Goal: Communication & Community: Answer question/provide support

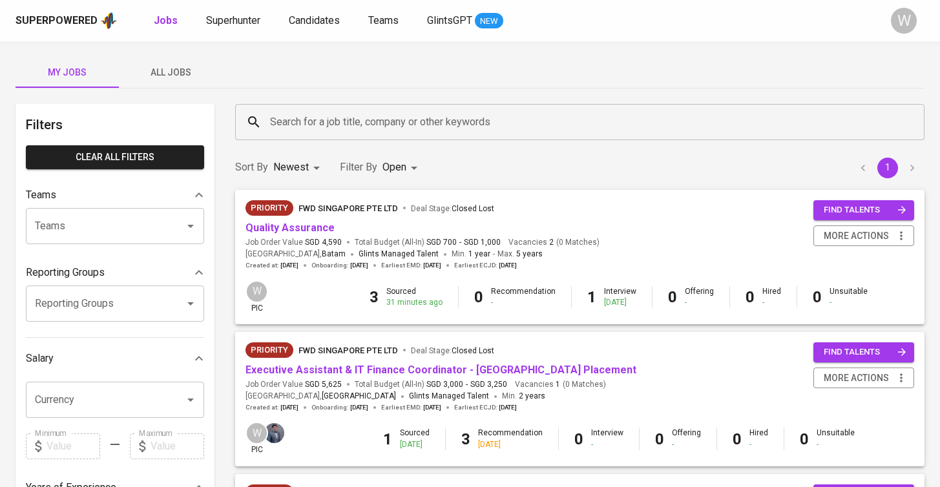
click at [186, 82] on button "All Jobs" at bounding box center [170, 72] width 103 height 31
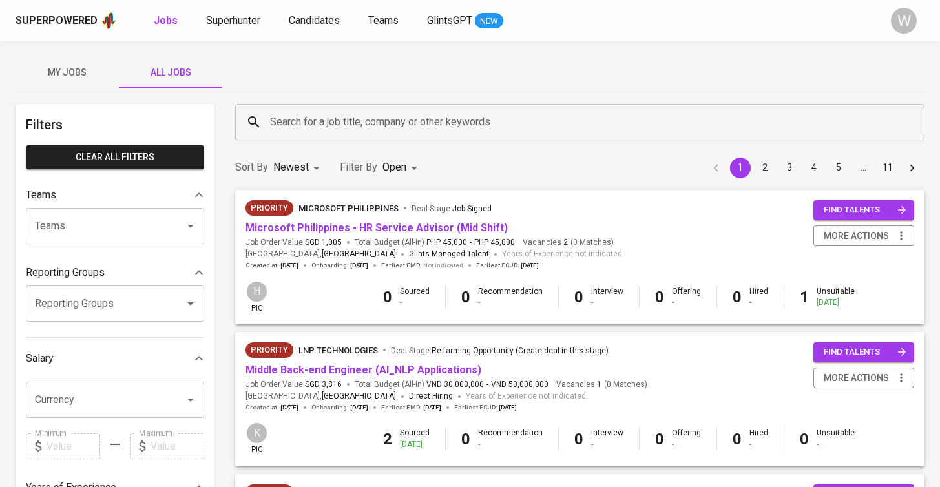
click at [264, 116] on div "Search for a job title, company or other keywords" at bounding box center [579, 122] width 689 height 36
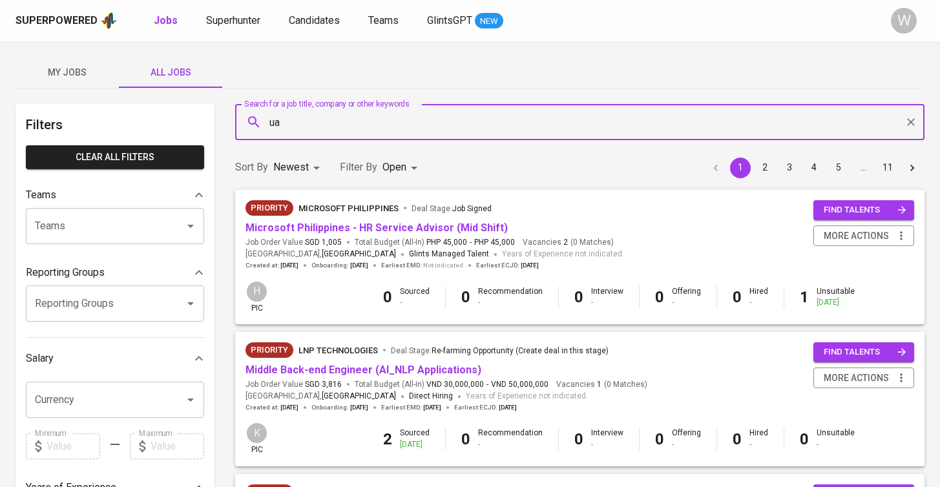
type input "u"
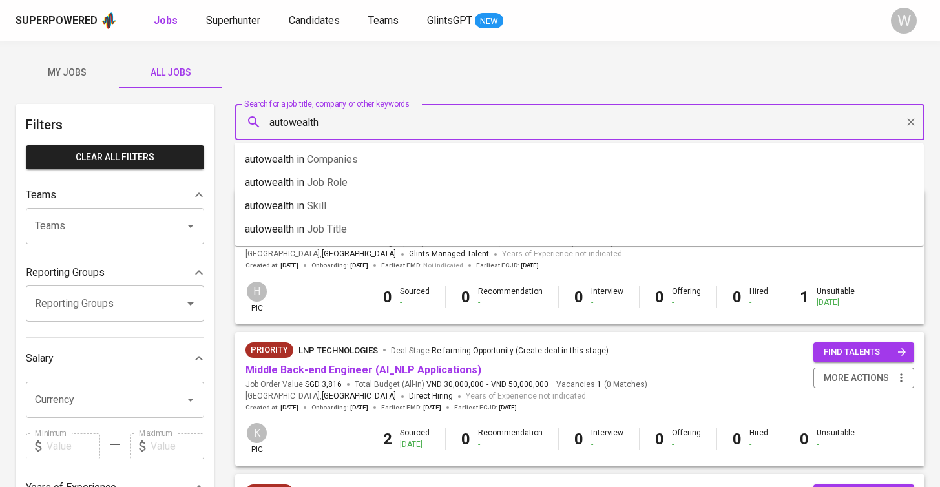
type input "autowealth"
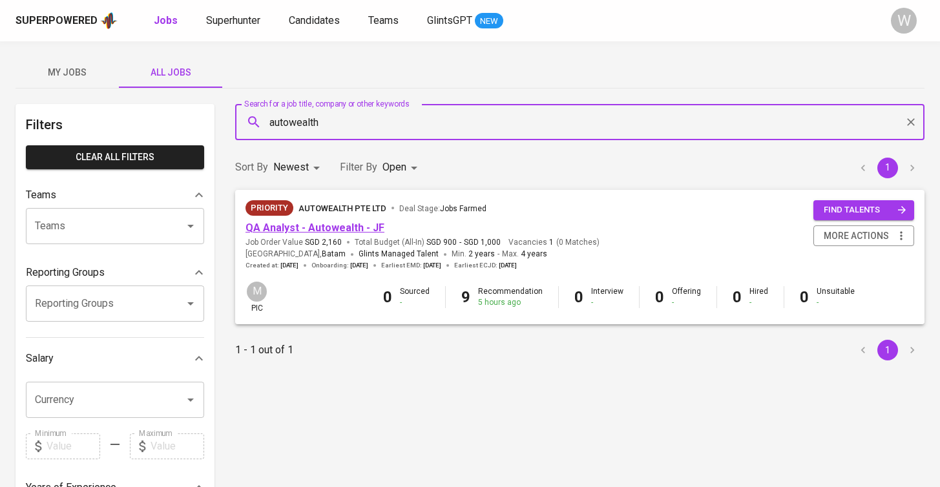
click at [322, 229] on link "QA Analyst - Autowealth - JF" at bounding box center [315, 228] width 139 height 12
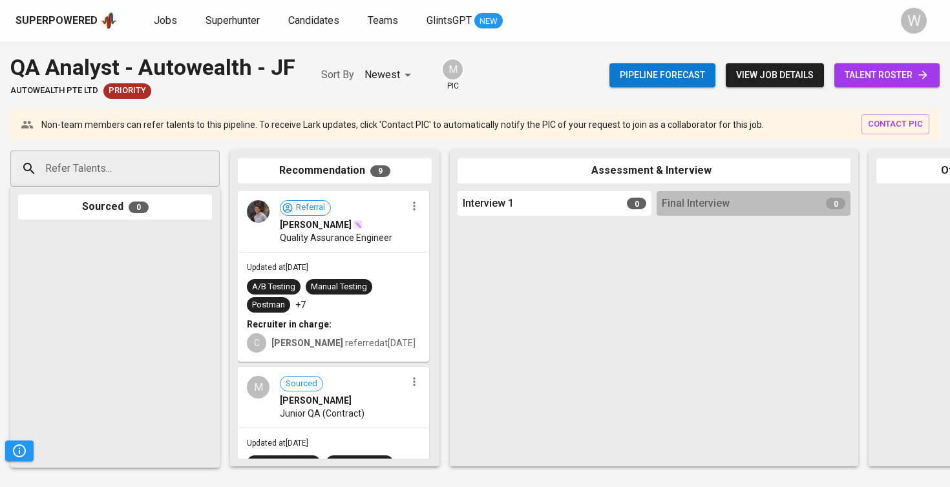
click at [894, 82] on span "talent roster" at bounding box center [886, 75] width 85 height 16
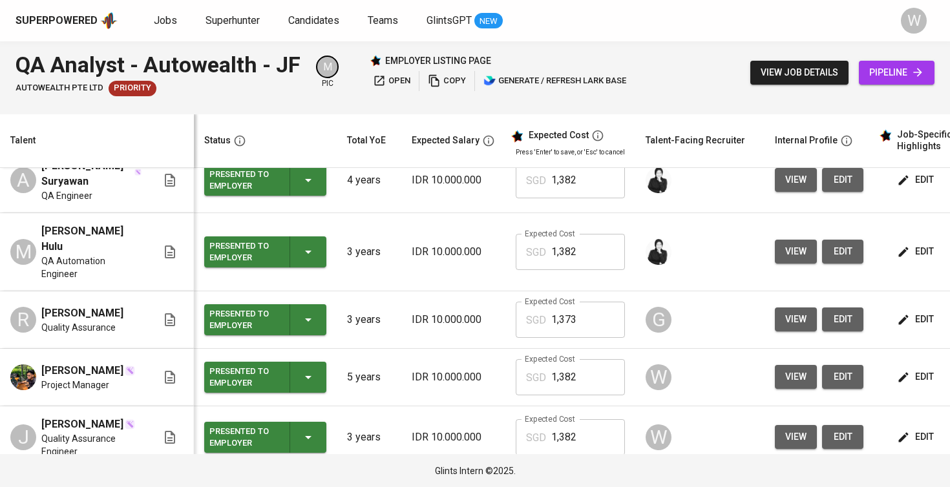
scroll to position [526, 0]
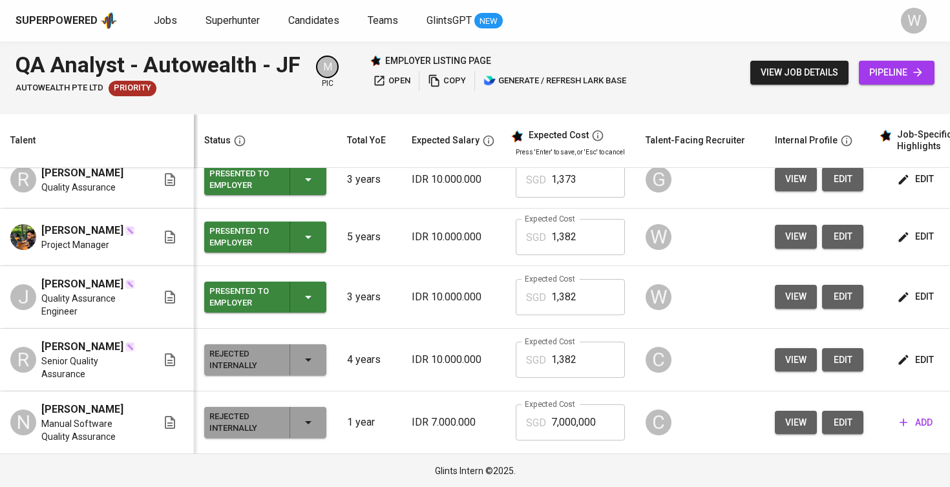
click at [785, 300] on span "view" at bounding box center [795, 297] width 21 height 16
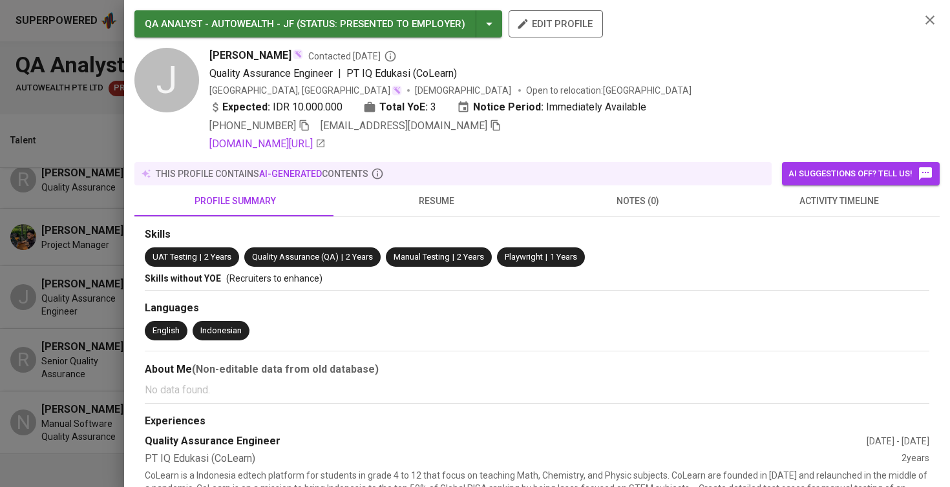
click at [431, 133] on span "[EMAIL_ADDRESS][DOMAIN_NAME]" at bounding box center [410, 126] width 181 height 16
click at [433, 132] on span "[EMAIL_ADDRESS][DOMAIN_NAME]" at bounding box center [410, 126] width 181 height 16
click at [490, 128] on icon "button" at bounding box center [496, 126] width 12 height 12
click at [28, 204] on div at bounding box center [475, 243] width 950 height 487
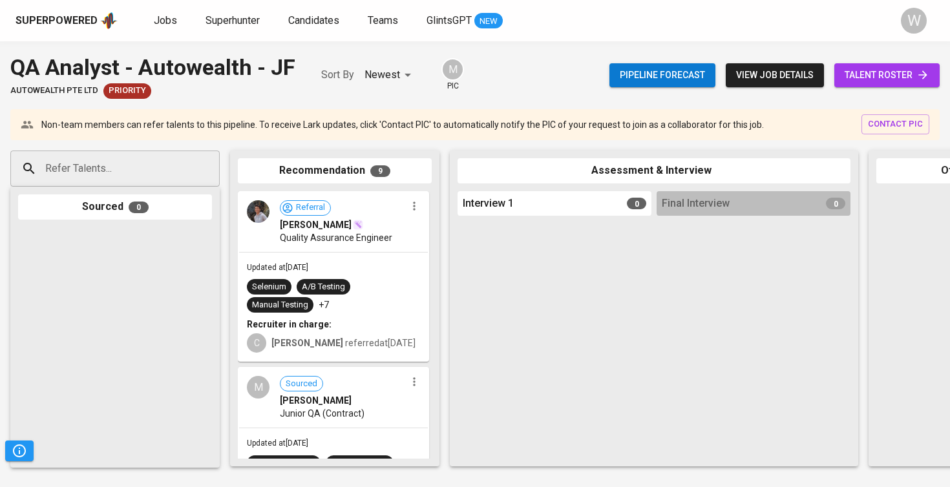
click at [184, 151] on div "Refer Talents..." at bounding box center [114, 169] width 209 height 36
paste input "[EMAIL_ADDRESS][DOMAIN_NAME]"
type input "[EMAIL_ADDRESS][DOMAIN_NAME]"
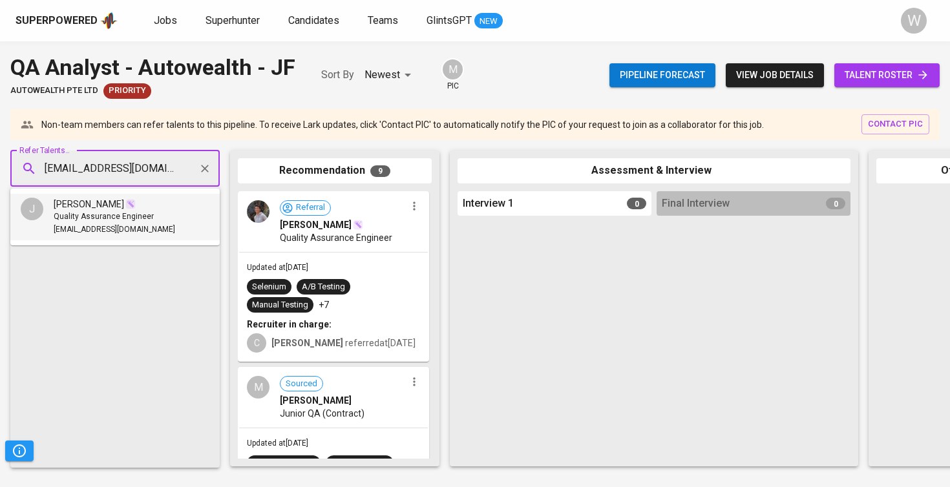
click at [154, 208] on li "J [PERSON_NAME] Quality Assurance Engineer [EMAIL_ADDRESS][DOMAIN_NAME]" at bounding box center [114, 217] width 209 height 47
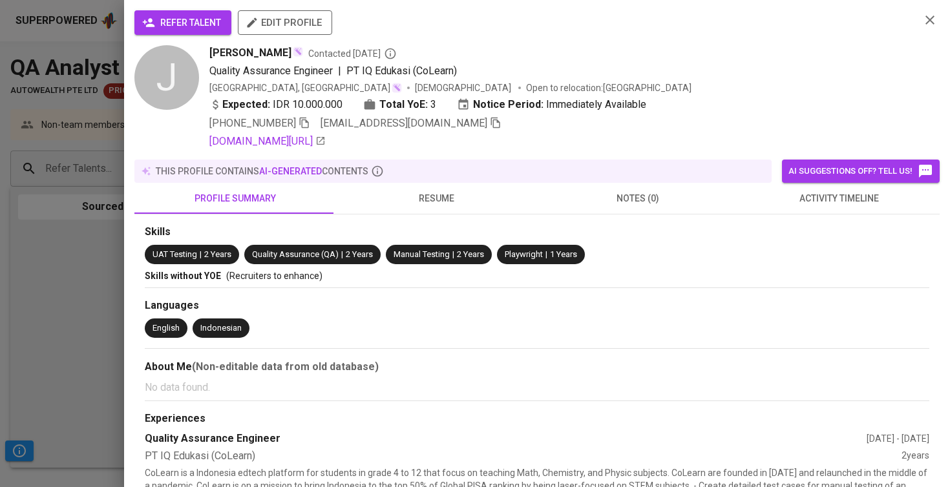
click at [211, 26] on span "refer talent" at bounding box center [183, 23] width 76 height 16
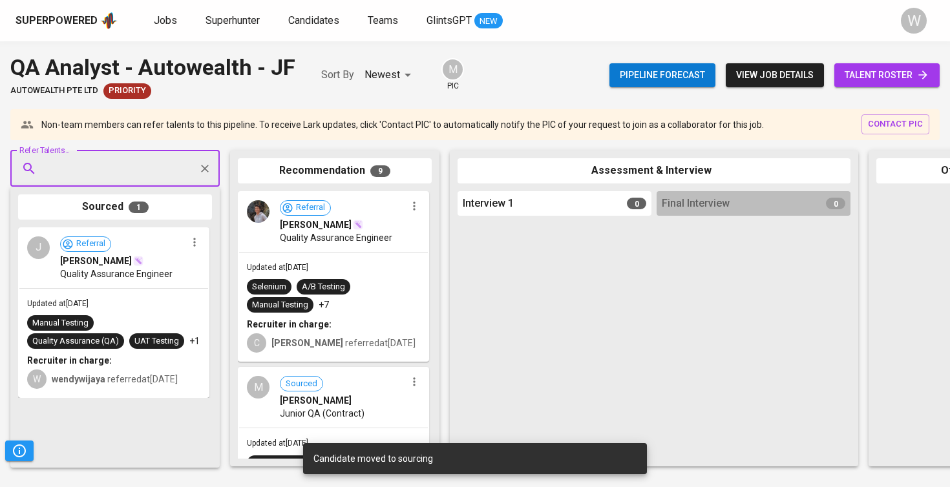
click at [877, 75] on span "talent roster" at bounding box center [886, 75] width 85 height 16
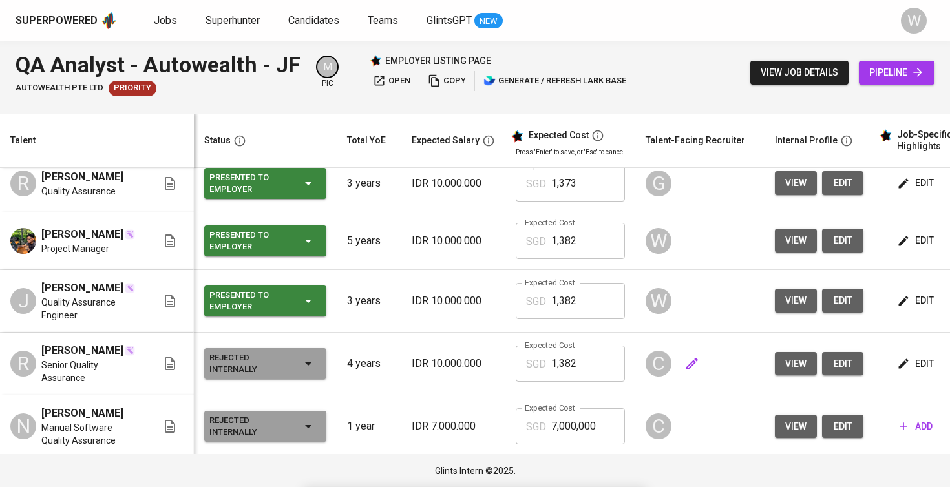
scroll to position [522, 0]
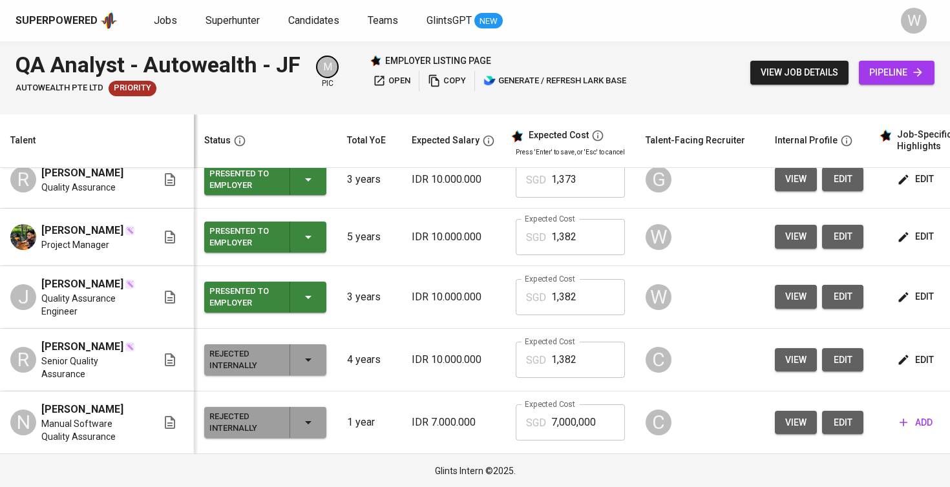
click at [777, 241] on button "view" at bounding box center [796, 237] width 42 height 24
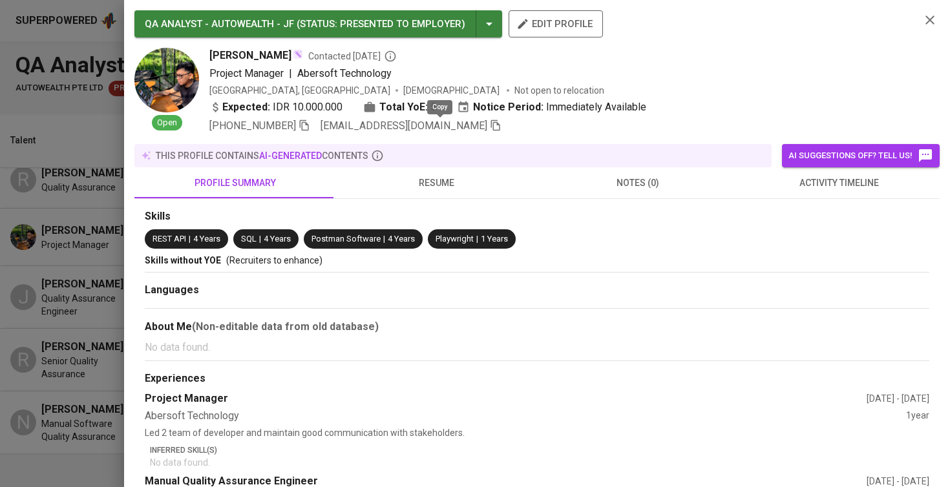
click at [490, 121] on icon "button" at bounding box center [496, 126] width 12 height 12
click at [46, 173] on div at bounding box center [475, 243] width 950 height 487
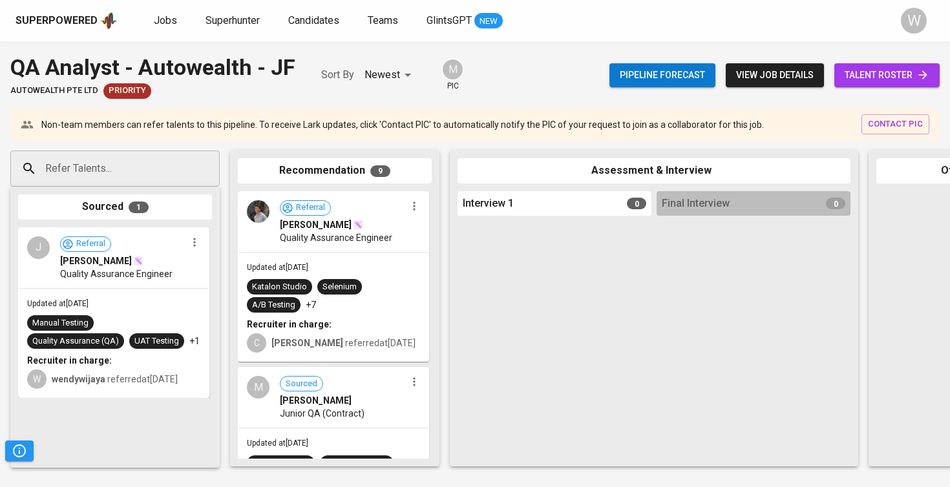
click at [110, 148] on div "Refer Talents... Refer Talents... Sourced 1 J Referral [PERSON_NAME] Quality As…" at bounding box center [769, 308] width 1538 height 337
click at [106, 158] on input "Refer Talents..." at bounding box center [110, 168] width 136 height 25
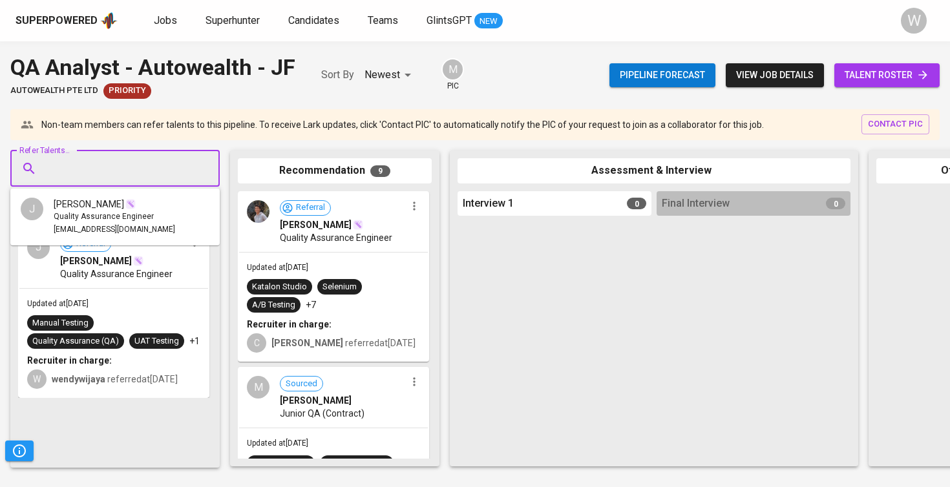
paste input "[EMAIL_ADDRESS][DOMAIN_NAME]"
type input "[EMAIL_ADDRESS][DOMAIN_NAME]"
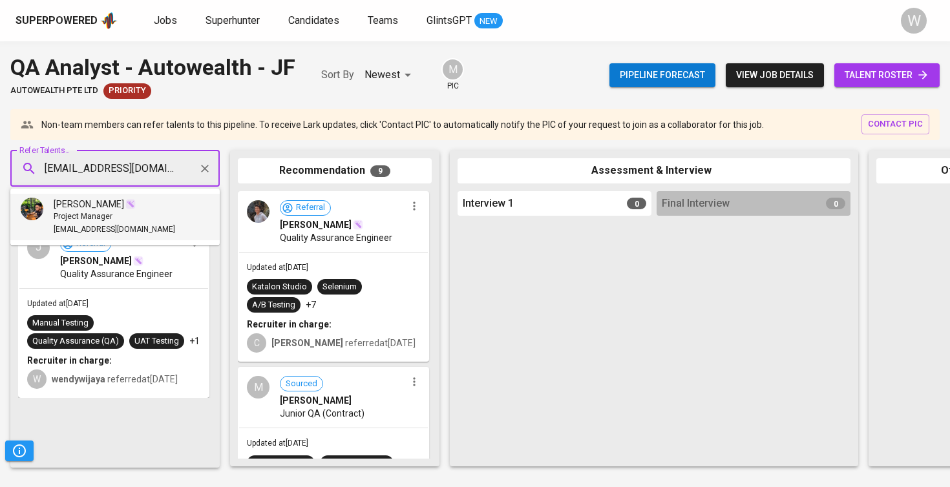
click at [101, 202] on span "[PERSON_NAME]" at bounding box center [89, 204] width 70 height 13
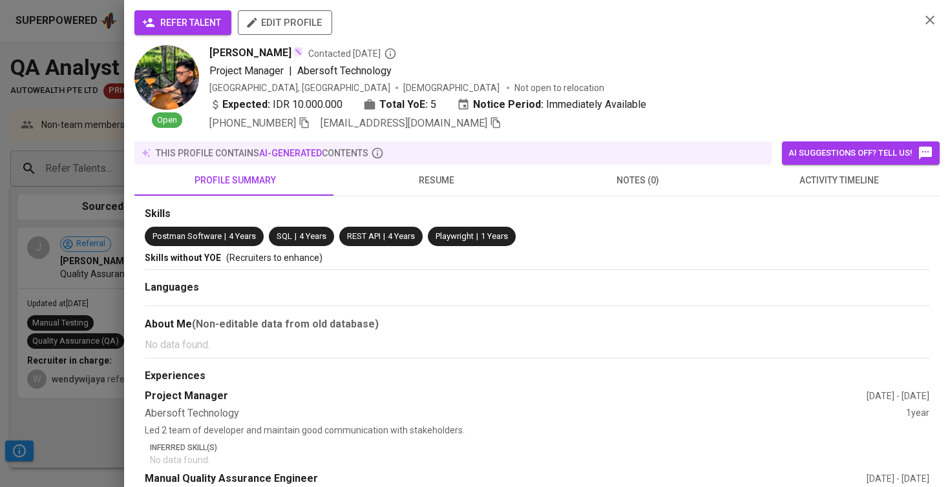
click at [206, 16] on span "refer talent" at bounding box center [183, 23] width 76 height 16
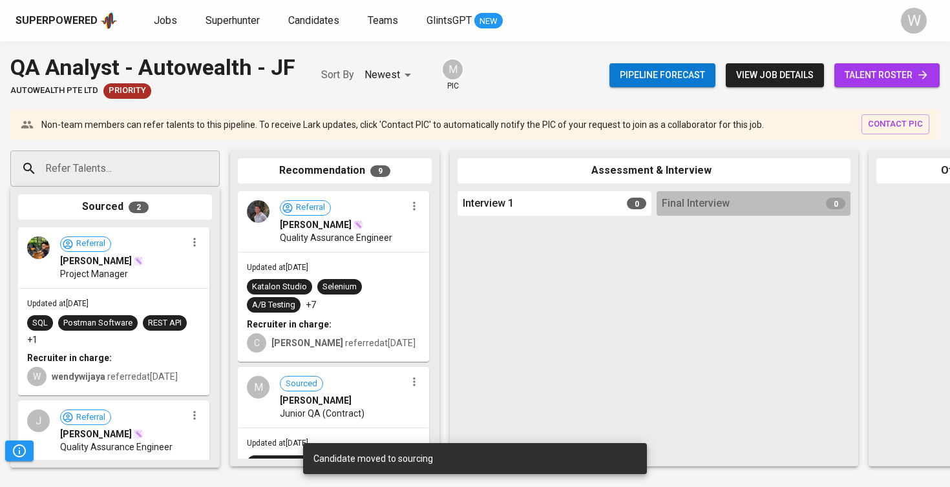
drag, startPoint x: 156, startPoint y: 241, endPoint x: 118, endPoint y: 297, distance: 67.6
click at [118, 297] on div "Referral [PERSON_NAME] Project Manager Updated at [DATE] SQL Postman Software R…" at bounding box center [113, 311] width 191 height 169
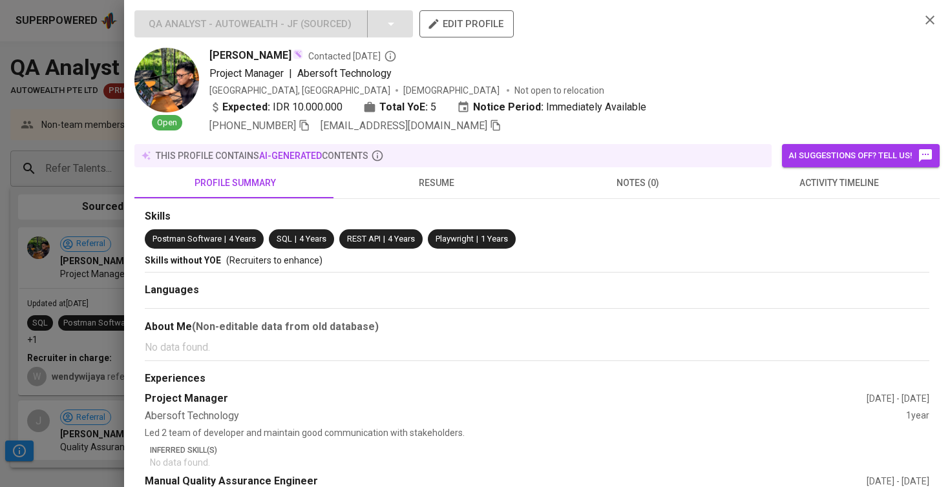
click at [111, 275] on div at bounding box center [475, 243] width 950 height 487
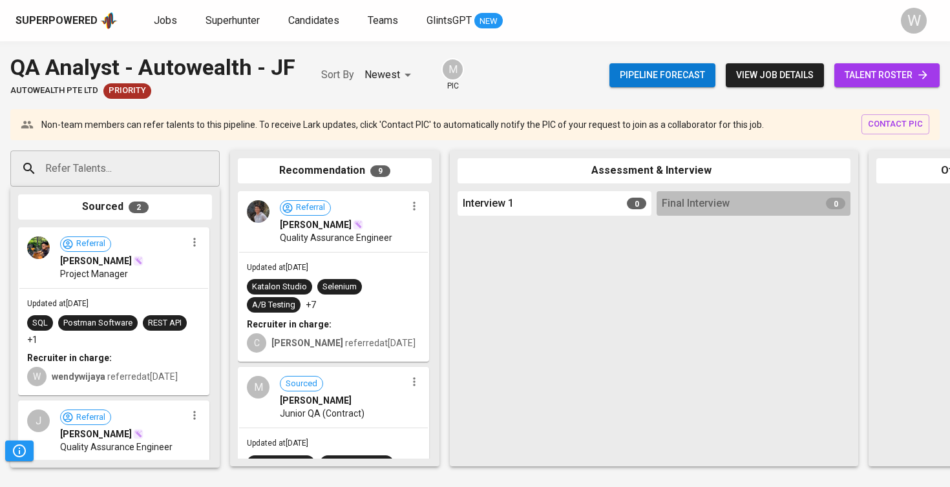
drag, startPoint x: 111, startPoint y: 275, endPoint x: 156, endPoint y: 286, distance: 46.4
click at [156, 286] on div "Referral [PERSON_NAME] Project Manager" at bounding box center [113, 258] width 189 height 59
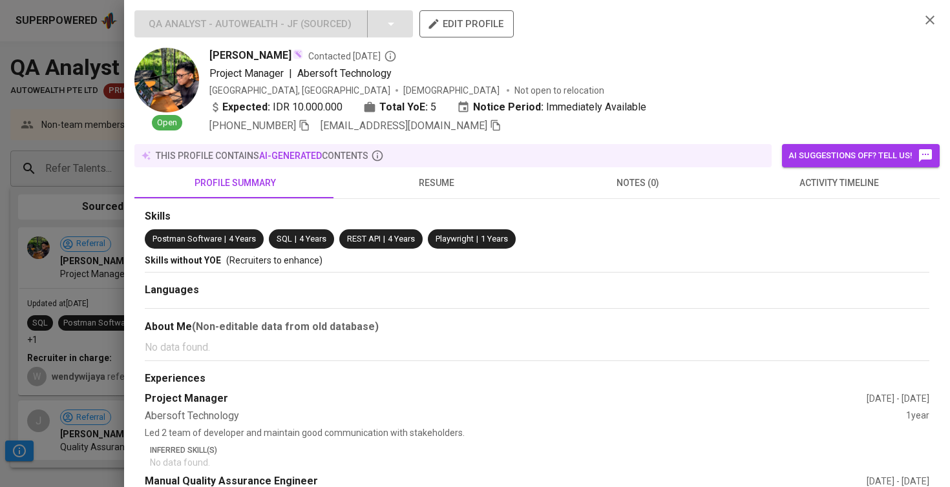
click at [63, 283] on div at bounding box center [475, 243] width 950 height 487
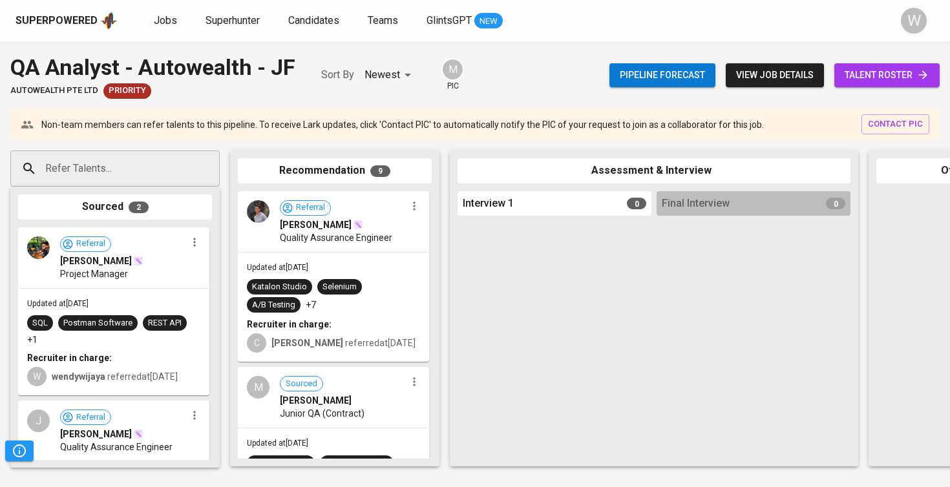
drag, startPoint x: 113, startPoint y: 293, endPoint x: 183, endPoint y: 302, distance: 70.4
click at [183, 302] on div "Updated at [DATE] SQL Postman Software REST API +1 Recruiter in charge: W wendy…" at bounding box center [113, 342] width 189 height 106
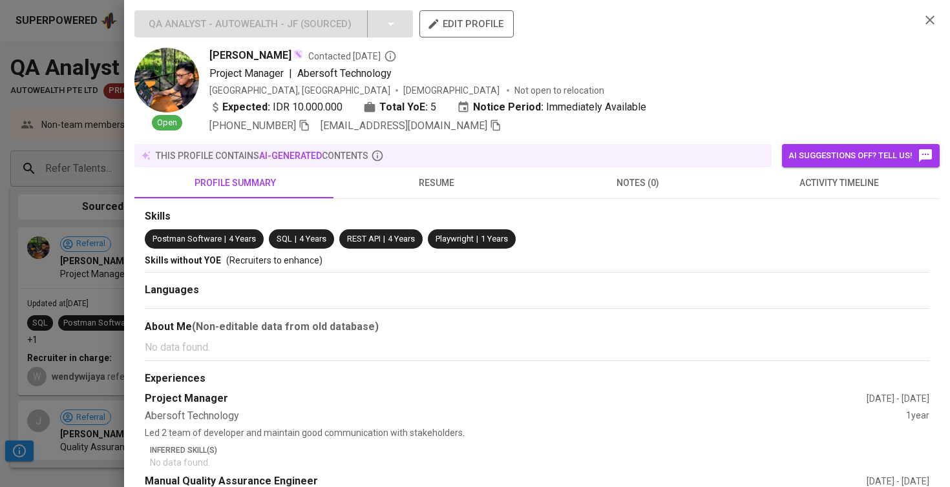
click at [77, 242] on div at bounding box center [475, 243] width 950 height 487
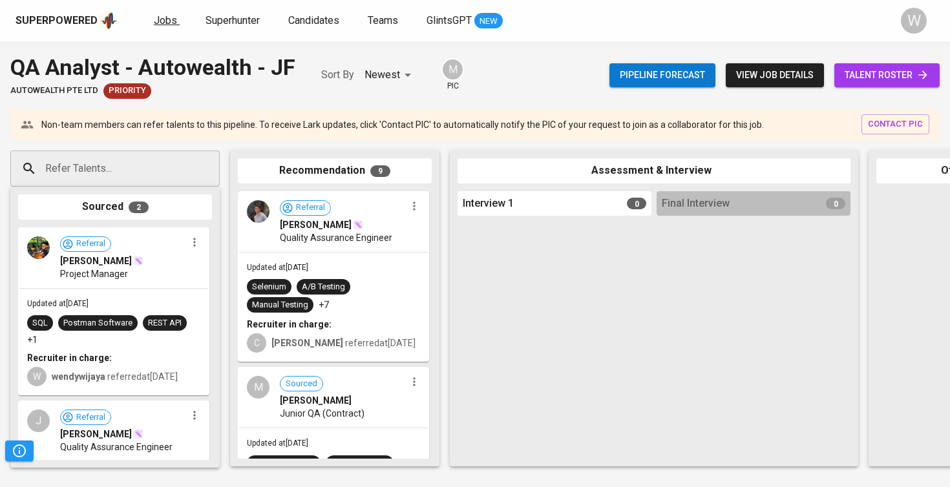
click at [163, 28] on link "Jobs" at bounding box center [167, 21] width 26 height 16
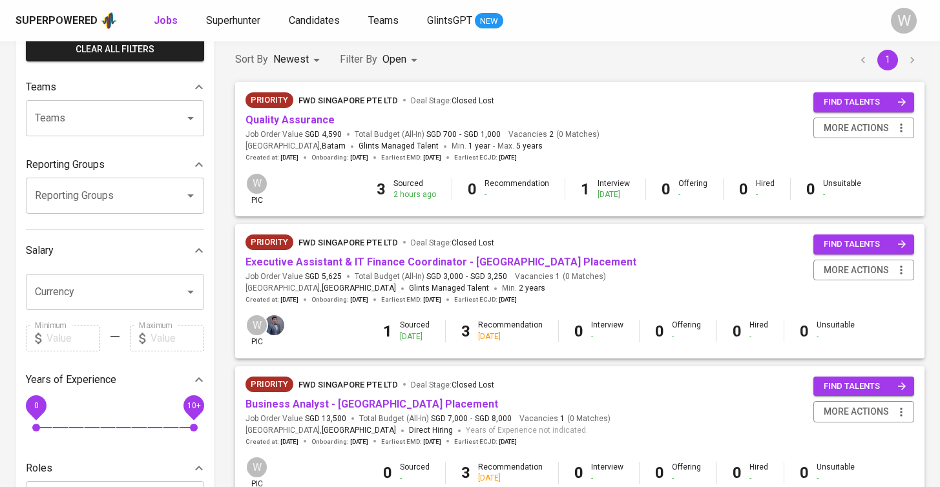
scroll to position [111, 0]
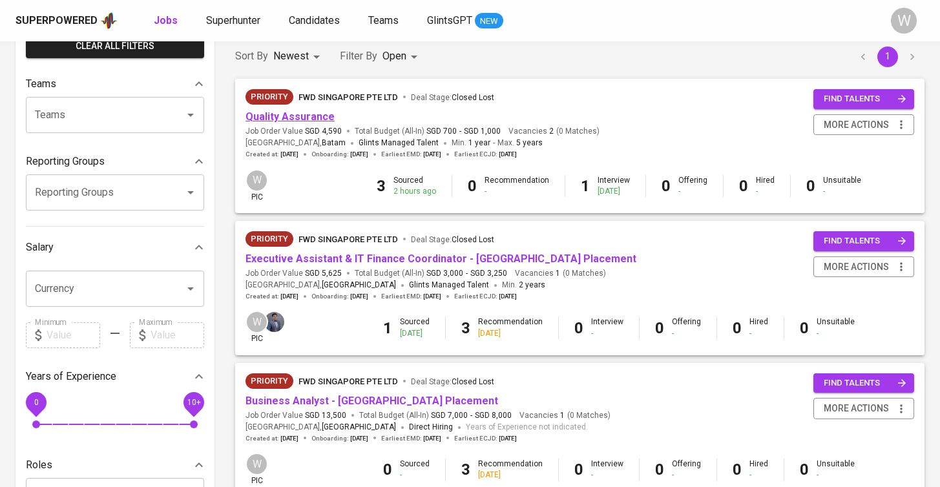
click at [305, 118] on link "Quality Assurance" at bounding box center [290, 116] width 89 height 12
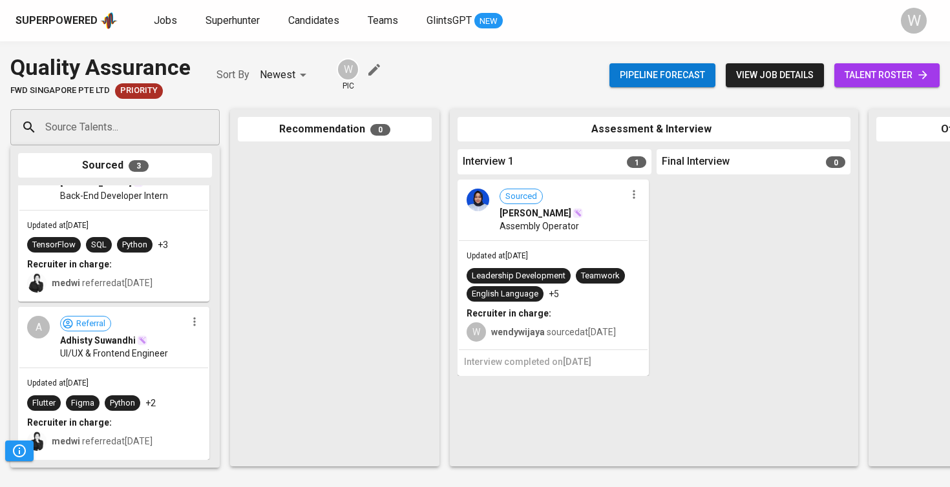
scroll to position [241, 0]
click at [873, 68] on span "talent roster" at bounding box center [886, 75] width 85 height 16
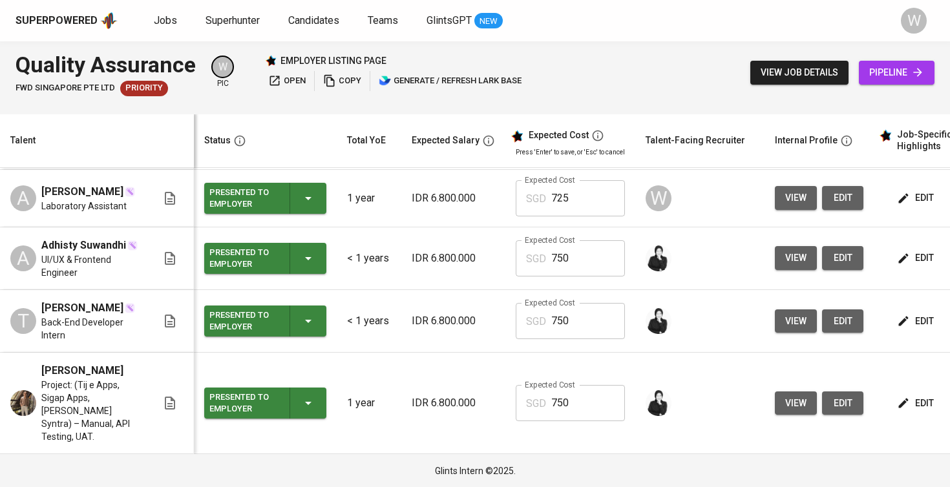
scroll to position [327, 0]
